Goal: Task Accomplishment & Management: Use online tool/utility

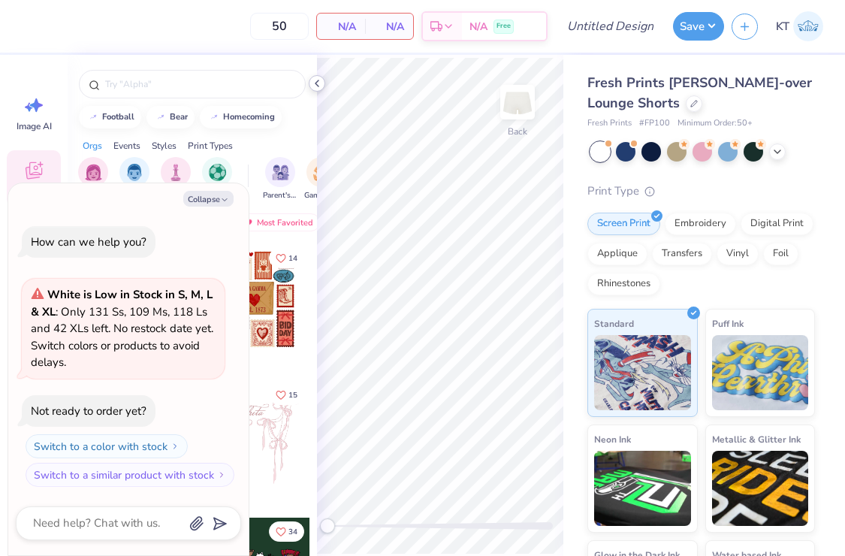
click at [319, 86] on icon at bounding box center [317, 83] width 12 height 12
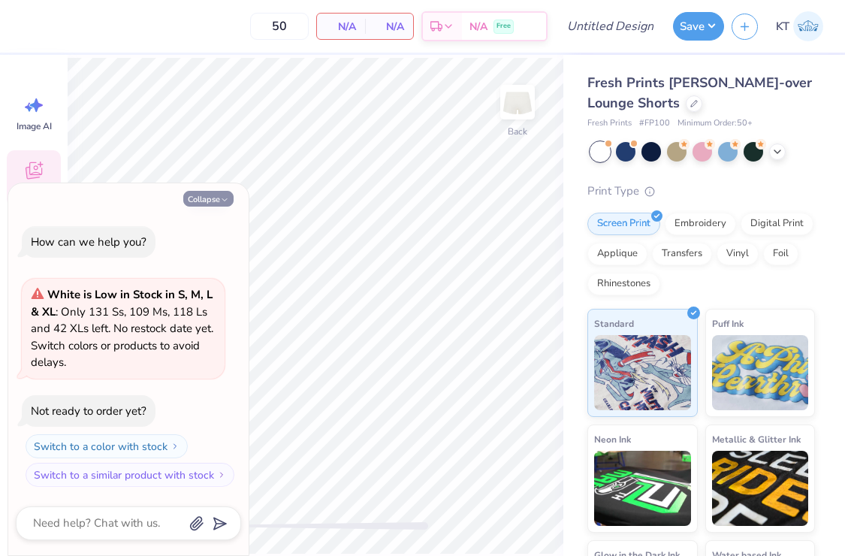
click at [211, 195] on button "Collapse" at bounding box center [208, 199] width 50 height 16
type textarea "x"
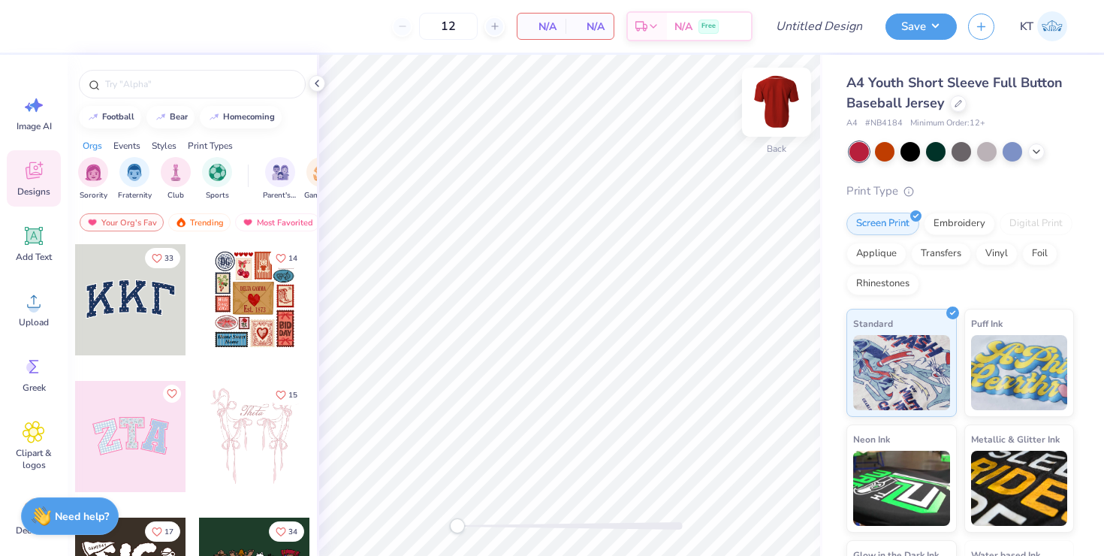
click at [769, 103] on img at bounding box center [777, 102] width 60 height 60
click at [315, 83] on polyline at bounding box center [316, 83] width 3 height 6
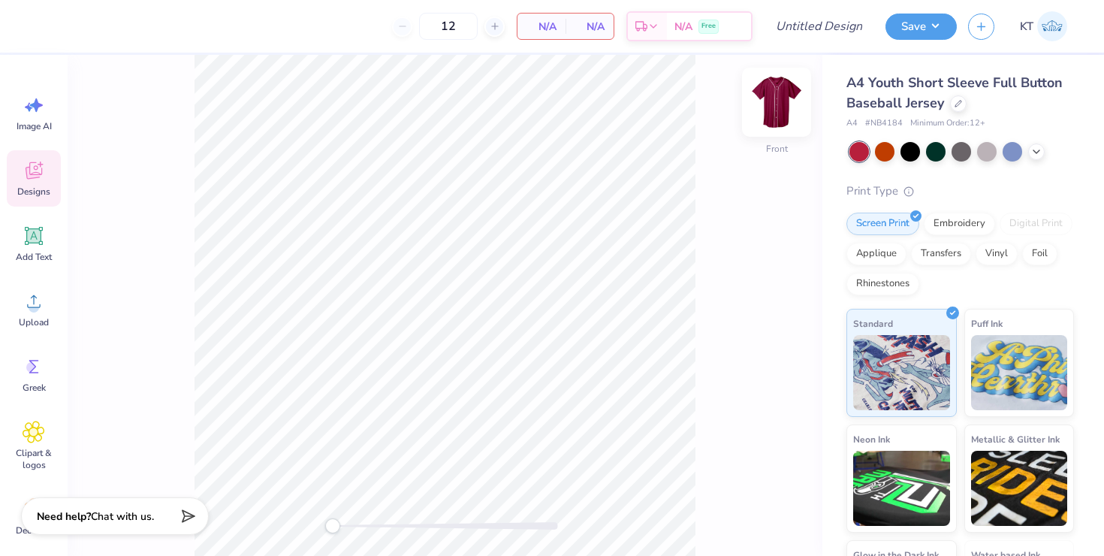
click at [770, 92] on img at bounding box center [777, 102] width 60 height 60
click at [770, 92] on img at bounding box center [777, 102] width 30 height 30
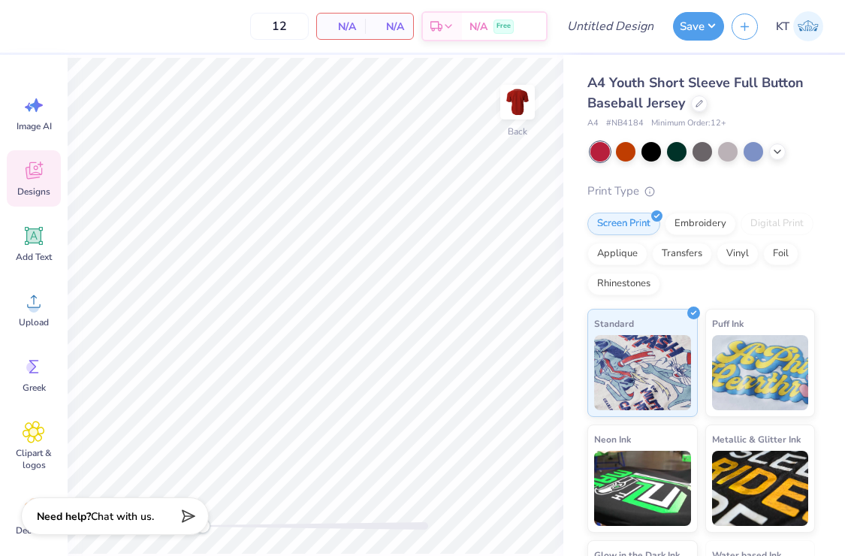
click at [776, 154] on icon at bounding box center [777, 152] width 12 height 12
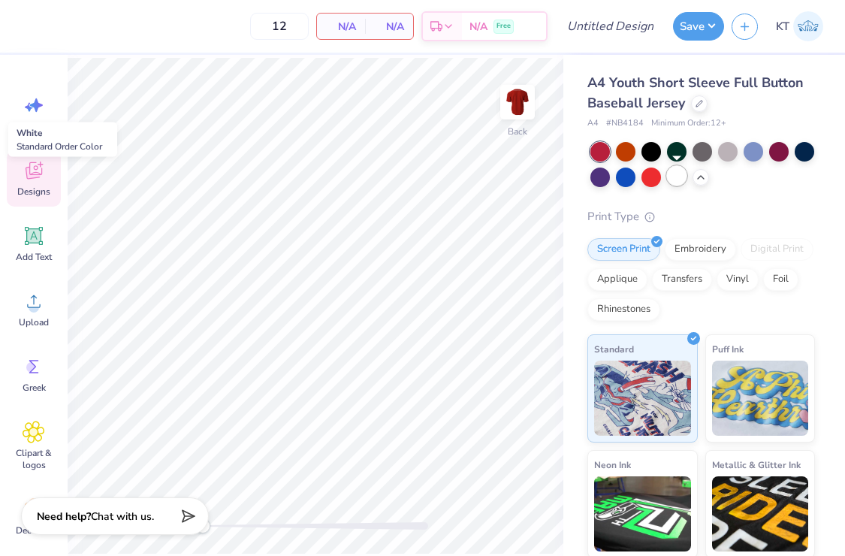
click at [686, 177] on div at bounding box center [677, 176] width 20 height 20
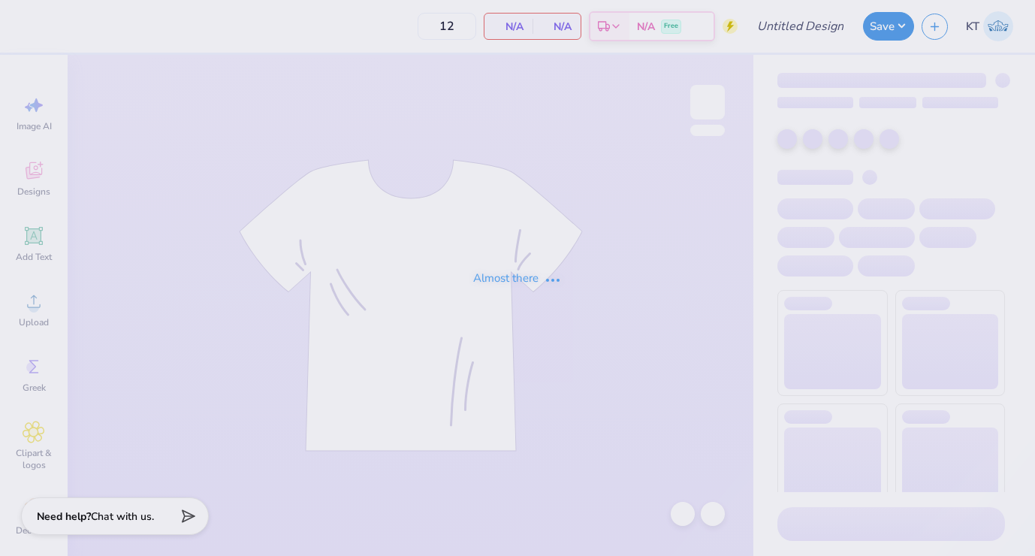
type input "DG Anchor Bowl T-Shirts"
type input "300"
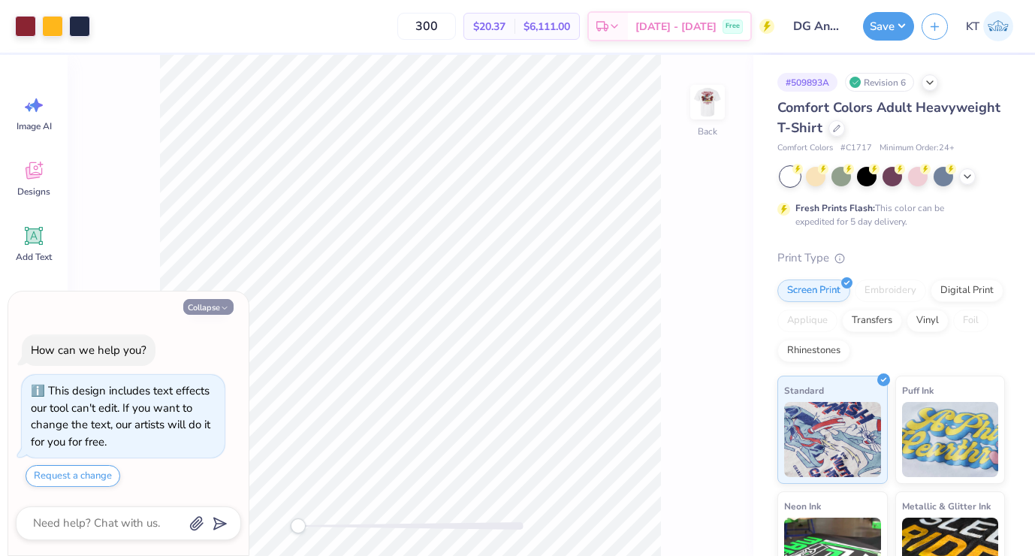
click at [205, 312] on button "Collapse" at bounding box center [208, 307] width 50 height 16
type textarea "x"
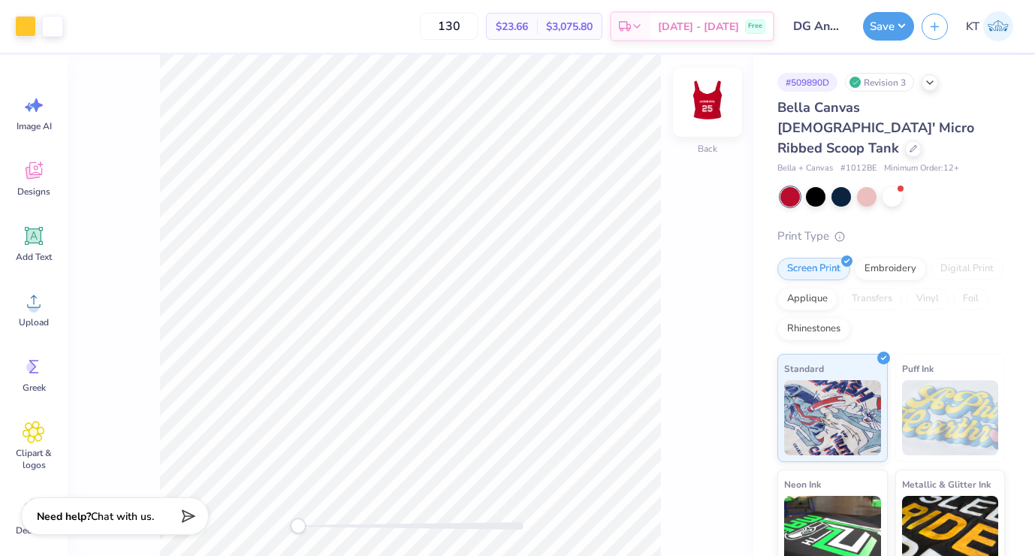
click at [708, 102] on img at bounding box center [708, 102] width 60 height 60
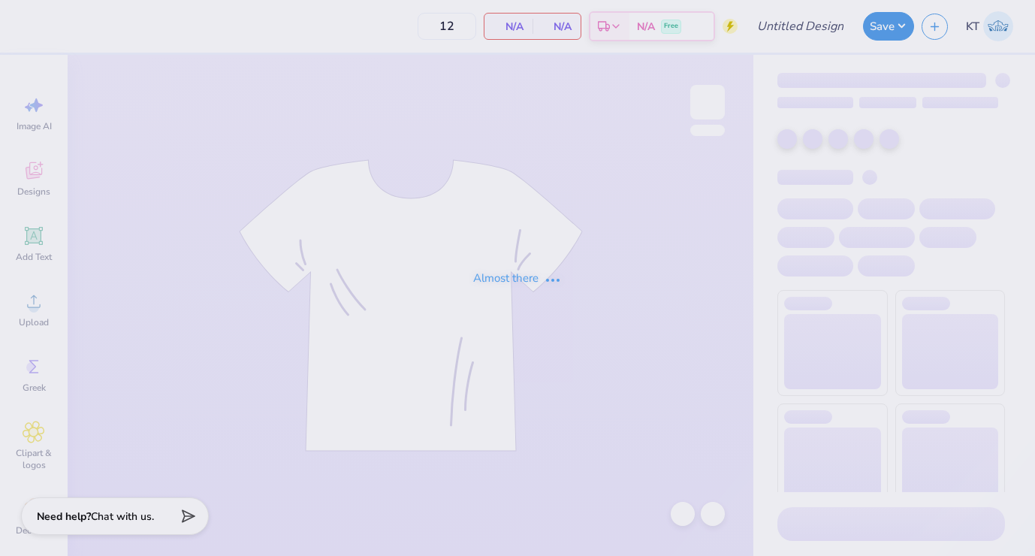
type input "DG Anchor Bowl T-Shirts"
type input "300"
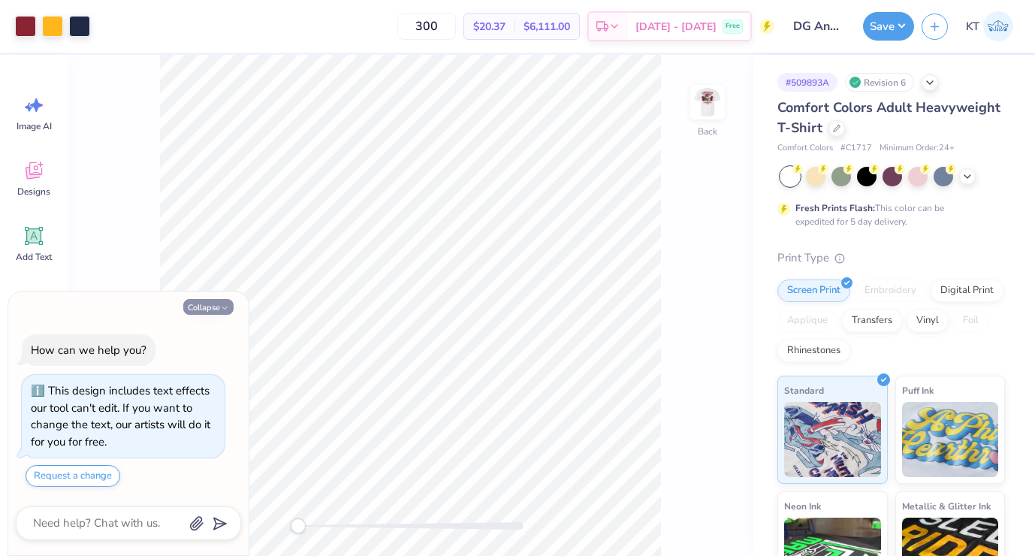
click at [209, 301] on button "Collapse" at bounding box center [208, 307] width 50 height 16
type textarea "x"
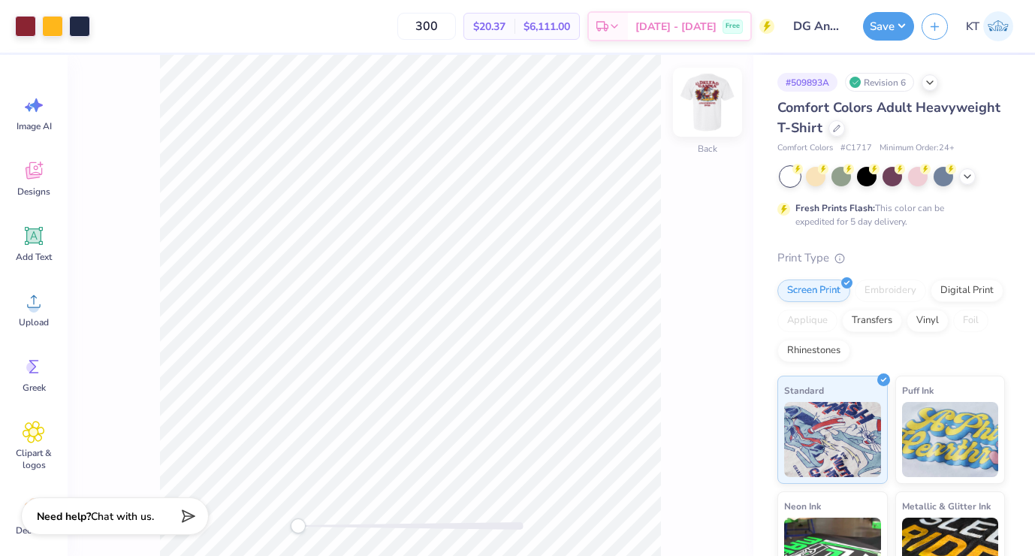
click at [715, 113] on img at bounding box center [708, 102] width 60 height 60
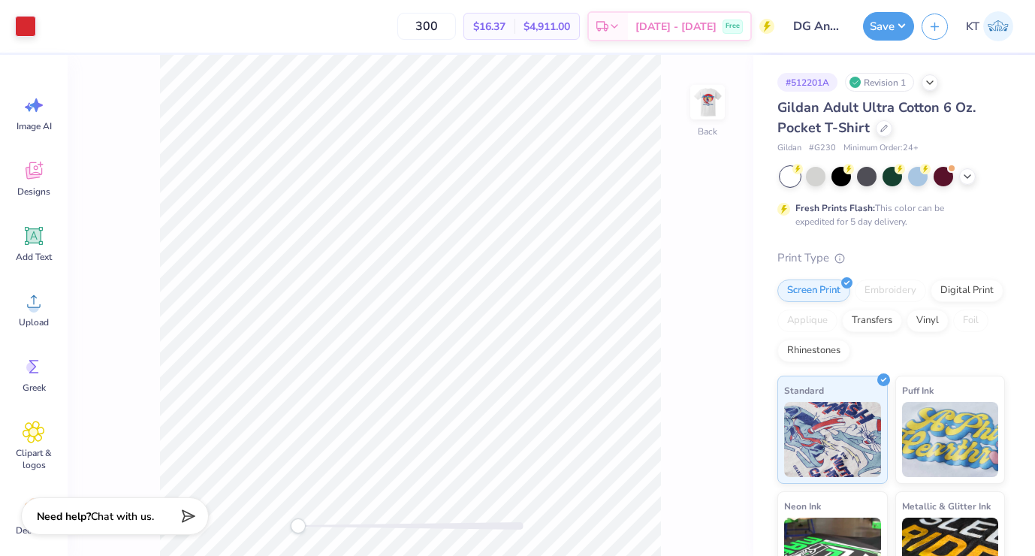
click at [677, 95] on div "Back" at bounding box center [411, 305] width 686 height 501
click at [705, 95] on img at bounding box center [708, 102] width 60 height 60
